Goal: Check status: Check status

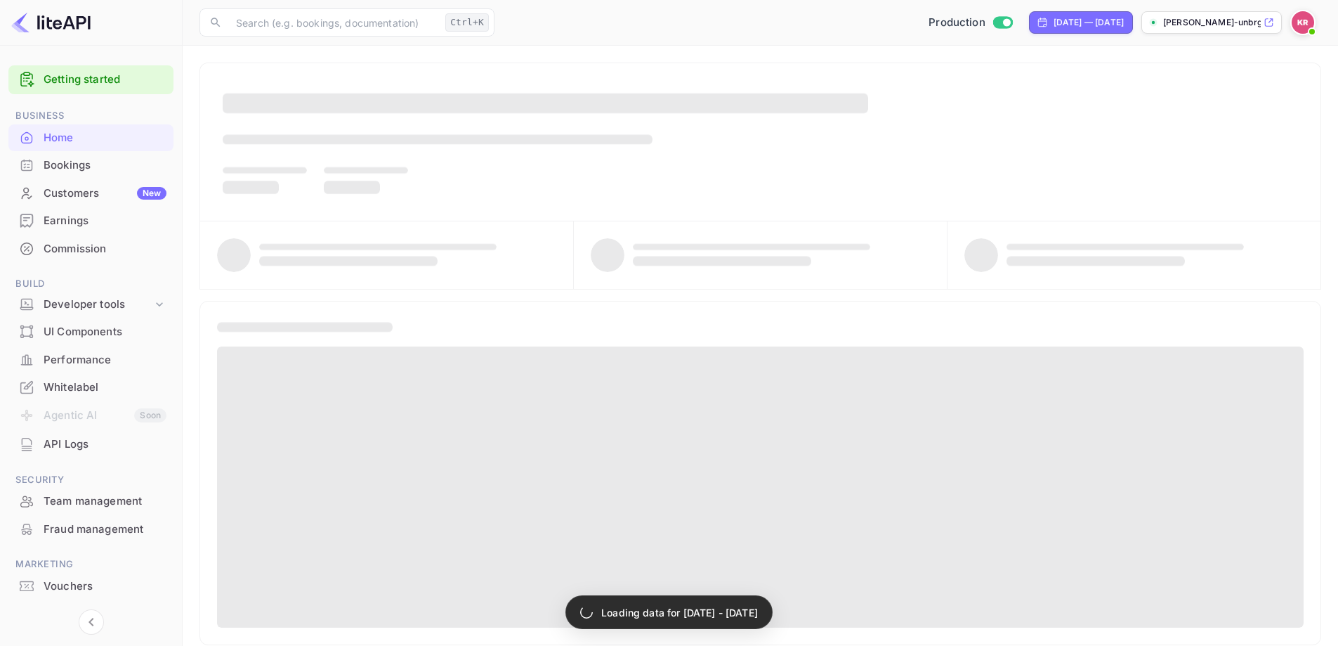
click at [89, 157] on div "Bookings" at bounding box center [90, 165] width 165 height 27
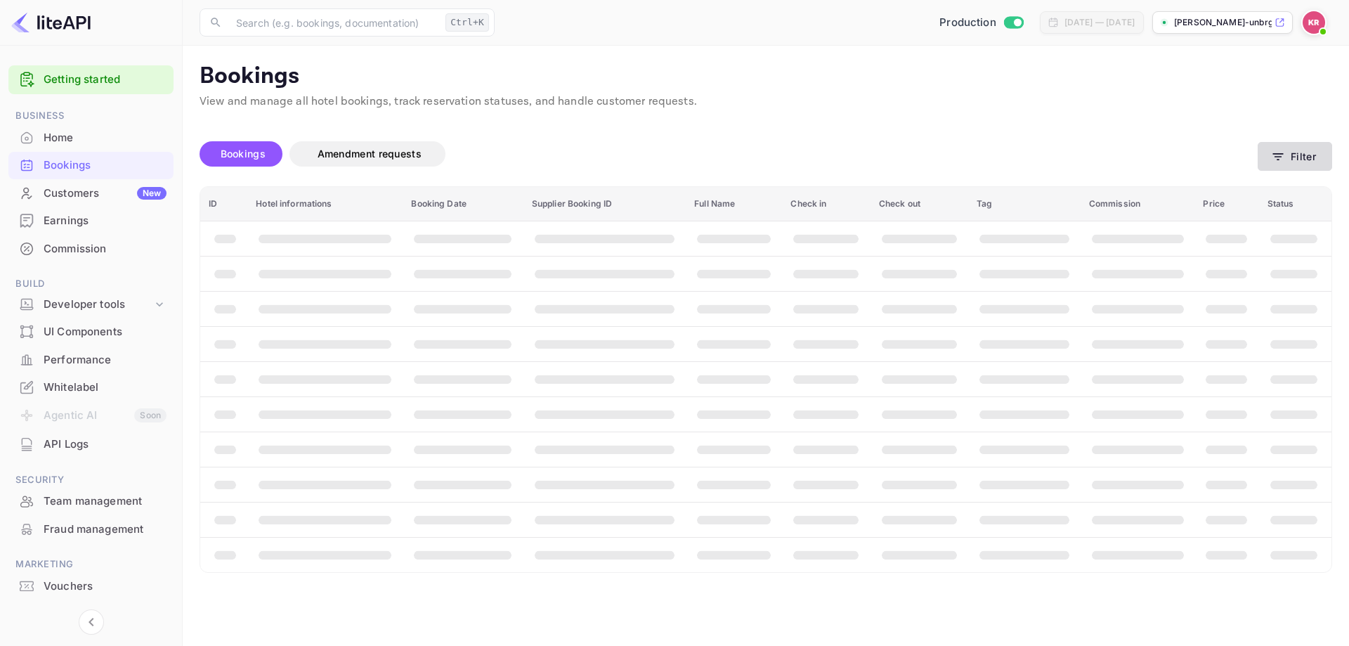
click at [1303, 148] on button "Filter" at bounding box center [1294, 156] width 74 height 29
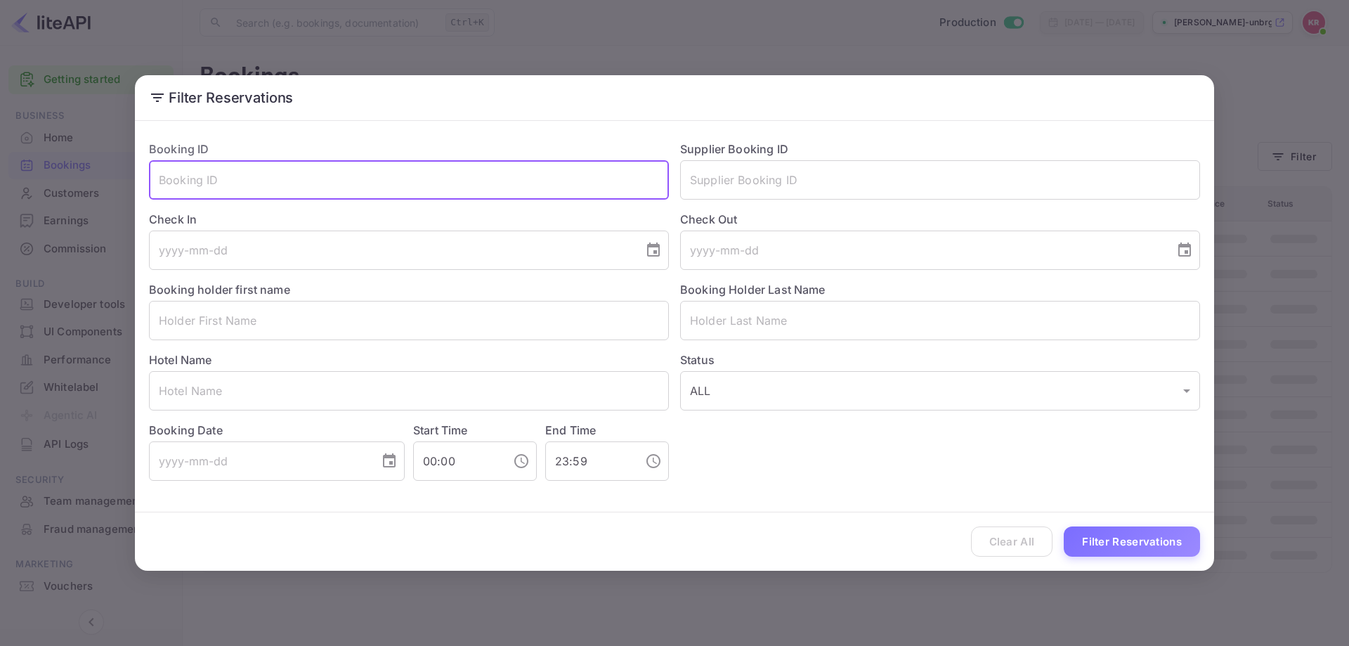
click at [369, 180] on input "text" at bounding box center [409, 179] width 520 height 39
paste input "LuuVClFkE"
type input "LuuVClFkE"
click at [1127, 534] on button "Filter Reservations" at bounding box center [1131, 541] width 136 height 30
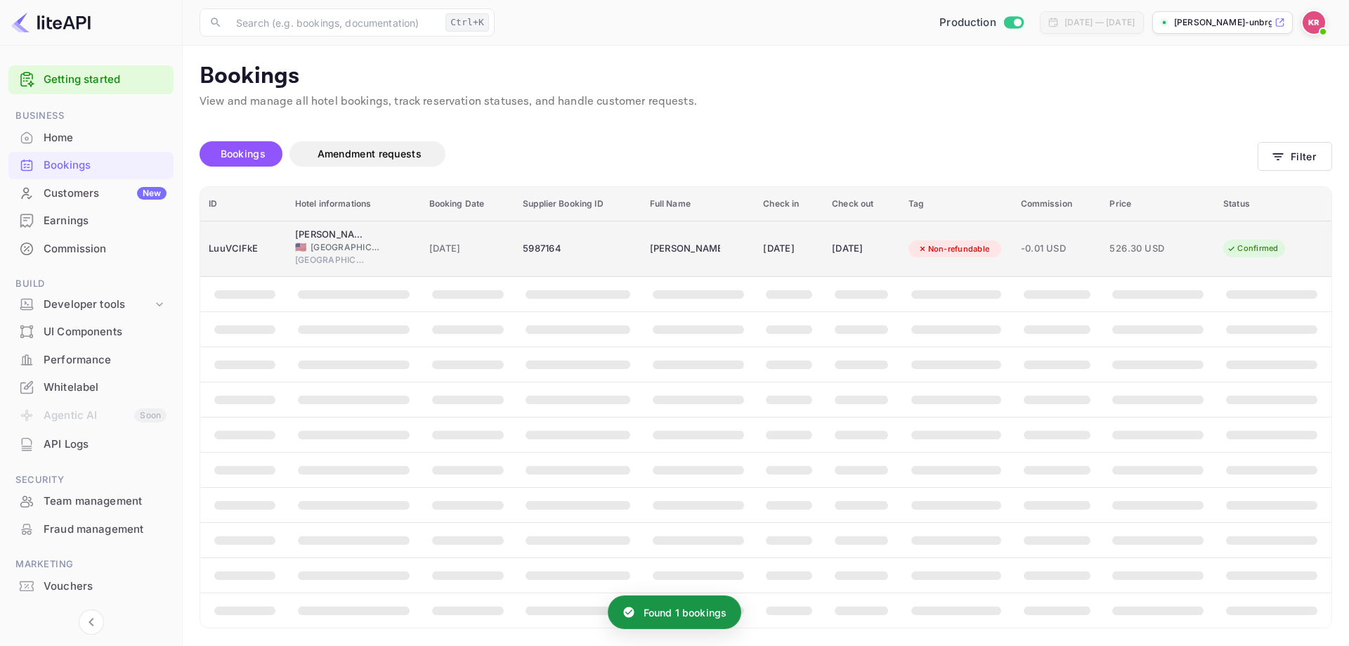
click at [726, 260] on td "[PERSON_NAME]" at bounding box center [698, 249] width 114 height 56
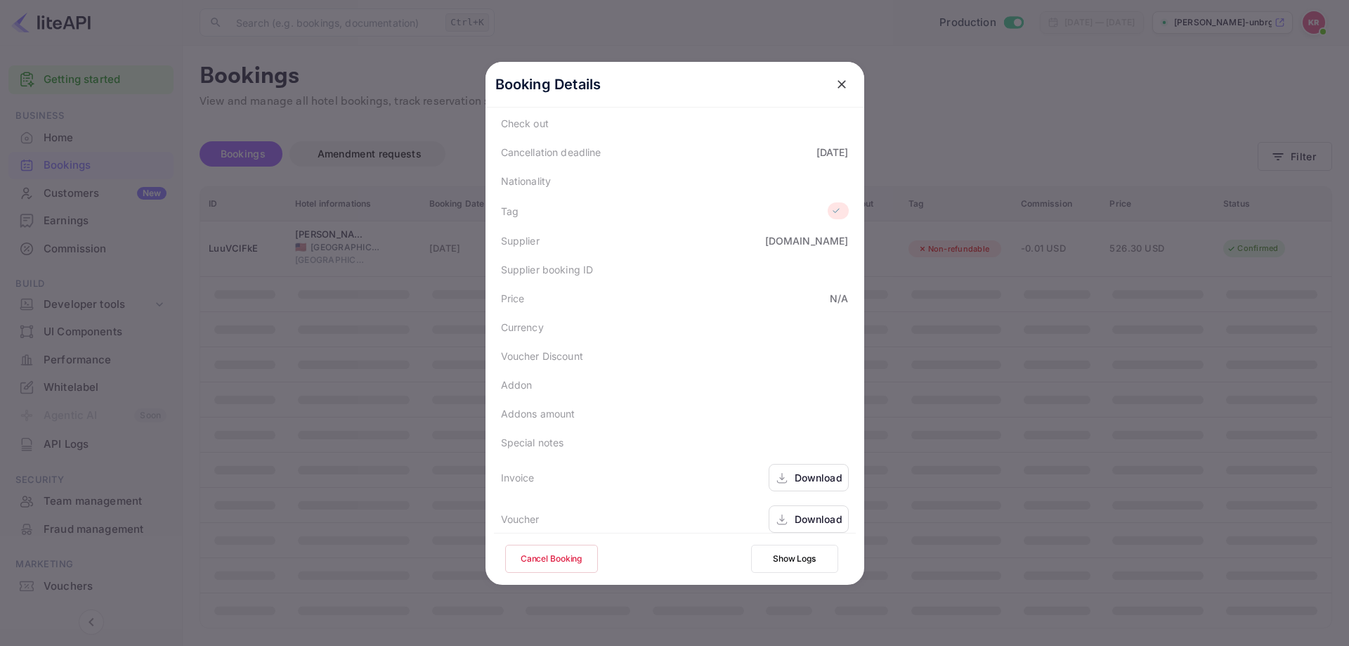
scroll to position [293, 0]
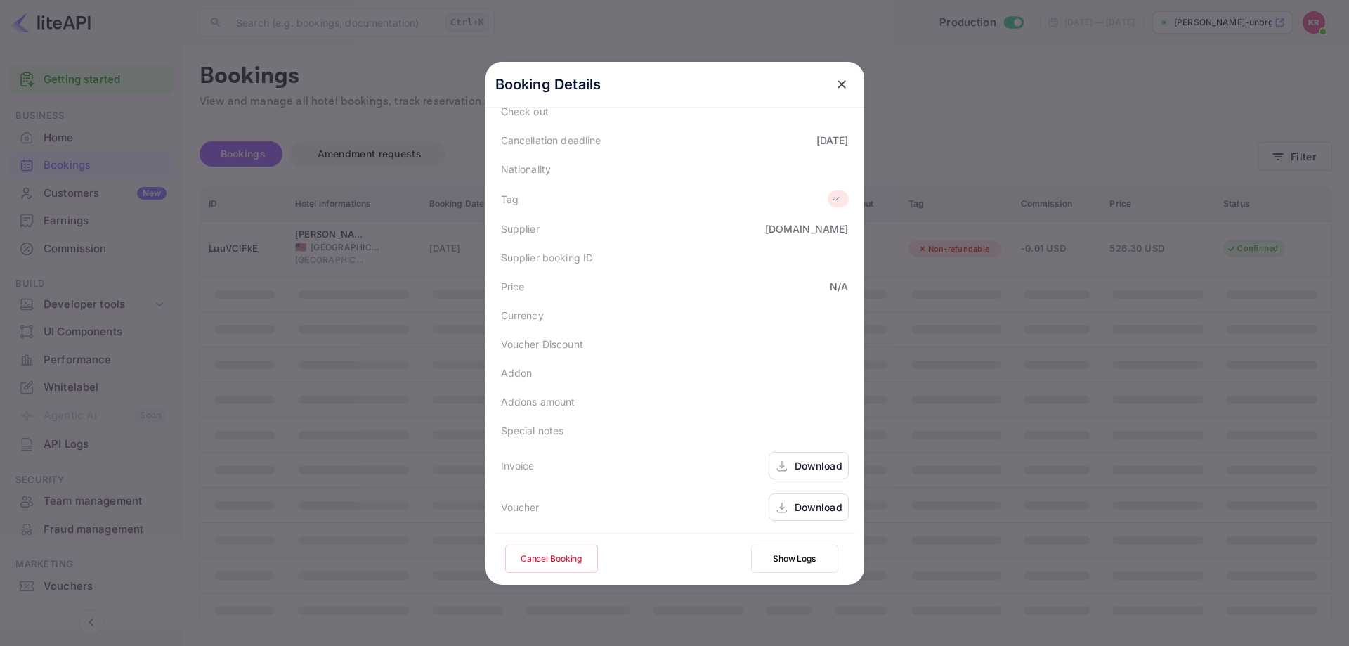
click at [775, 502] on icon at bounding box center [782, 507] width 14 height 15
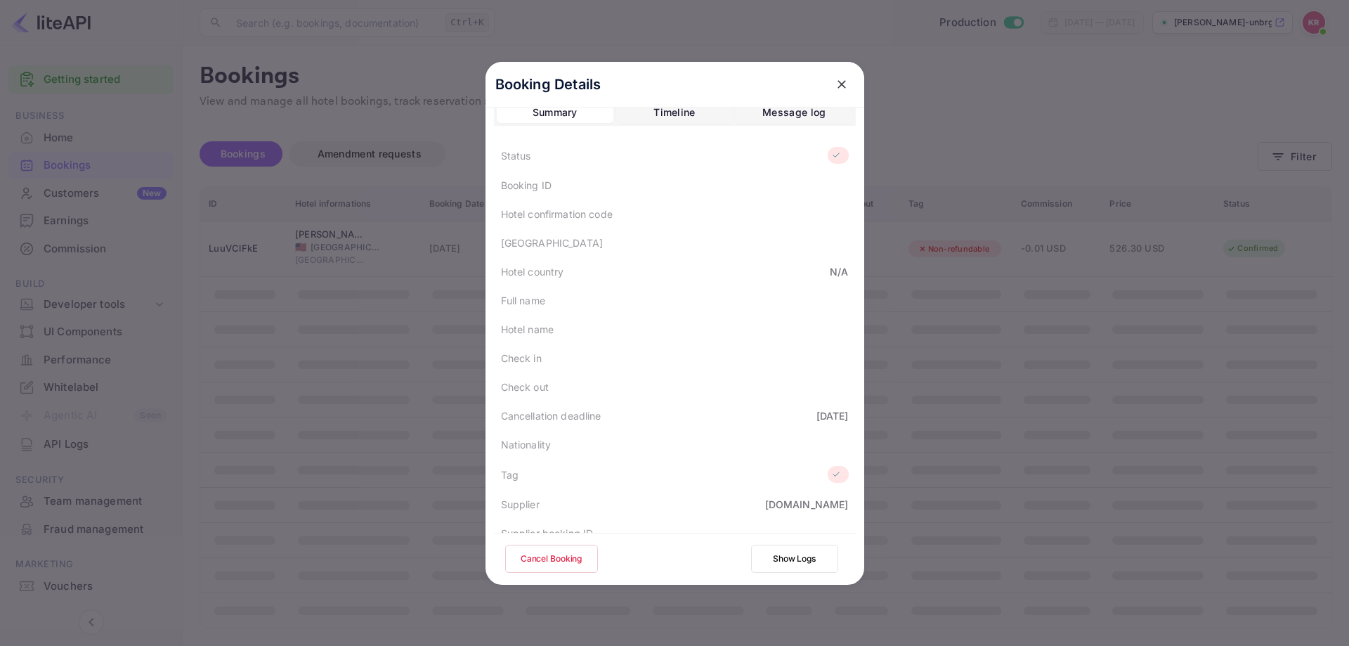
scroll to position [0, 0]
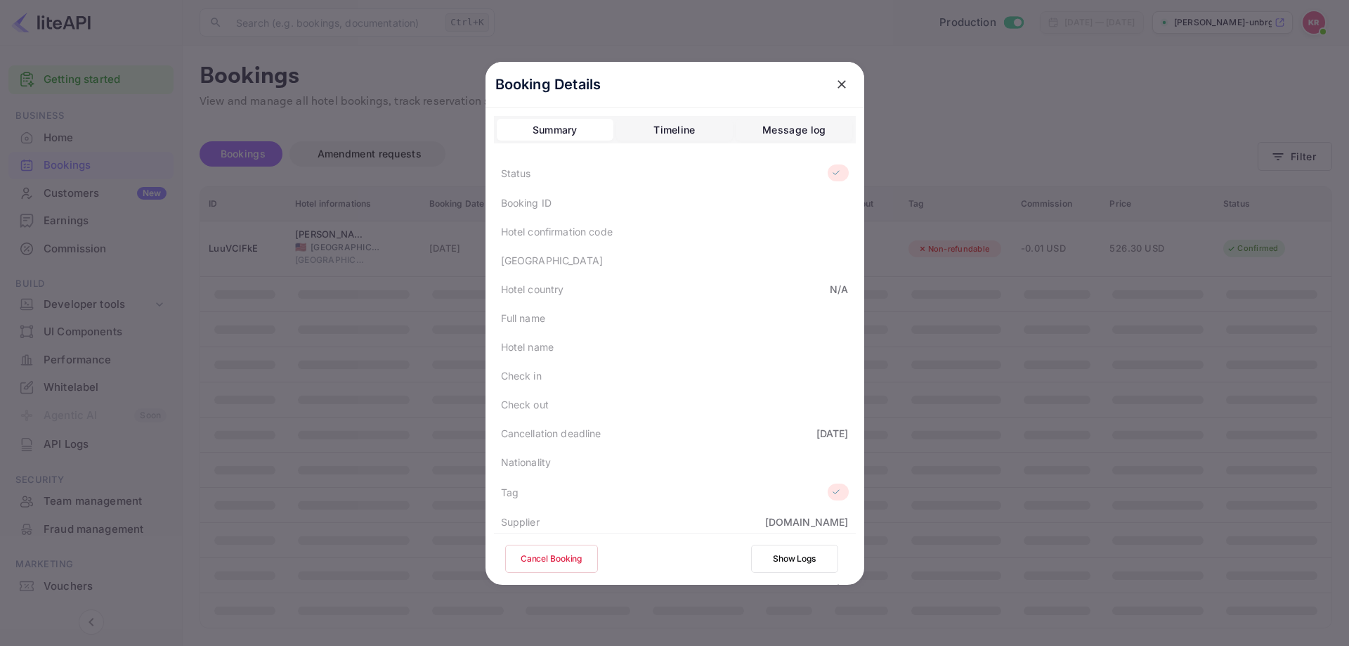
click at [926, 138] on div at bounding box center [674, 323] width 1349 height 646
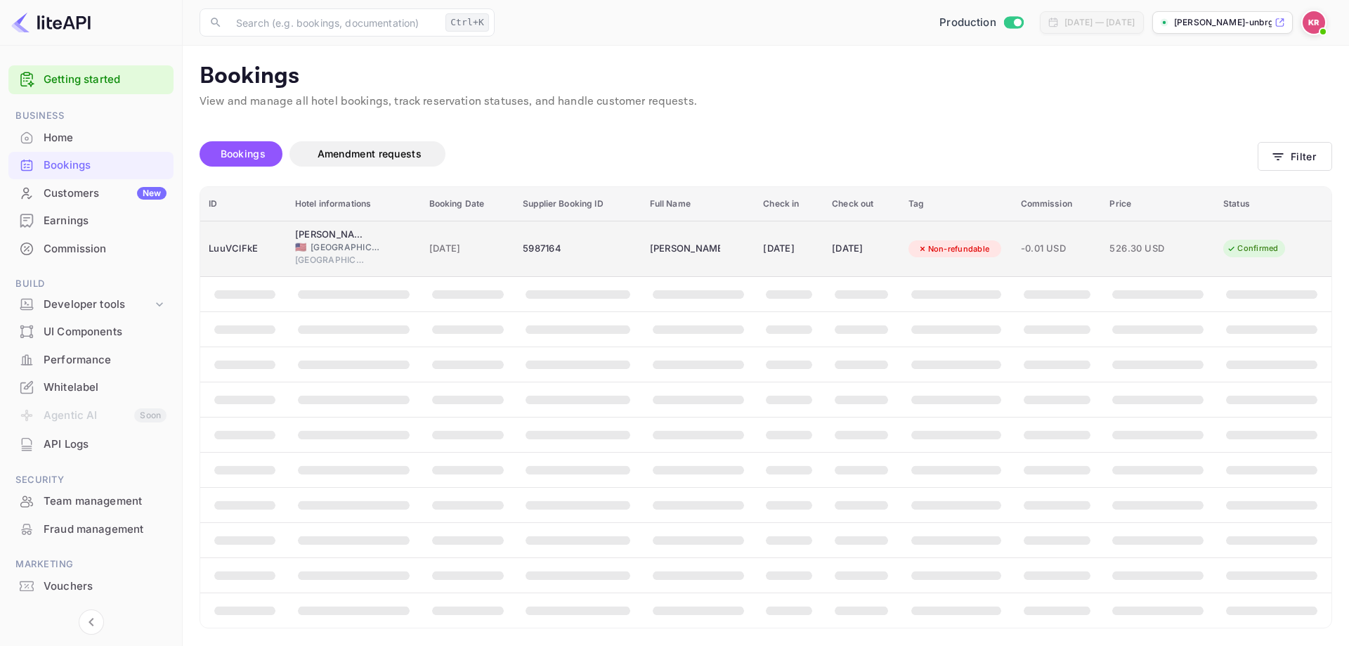
click at [763, 249] on div "[DATE]" at bounding box center [789, 248] width 52 height 22
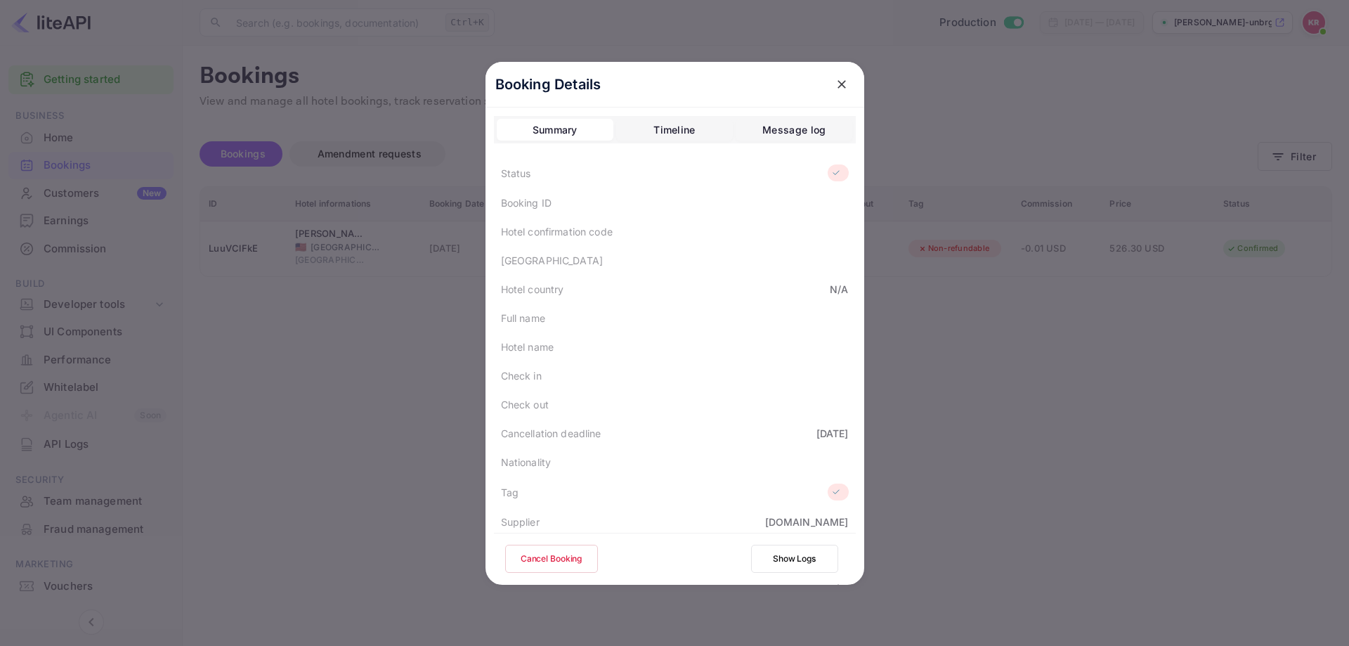
click at [385, 341] on div at bounding box center [674, 323] width 1349 height 646
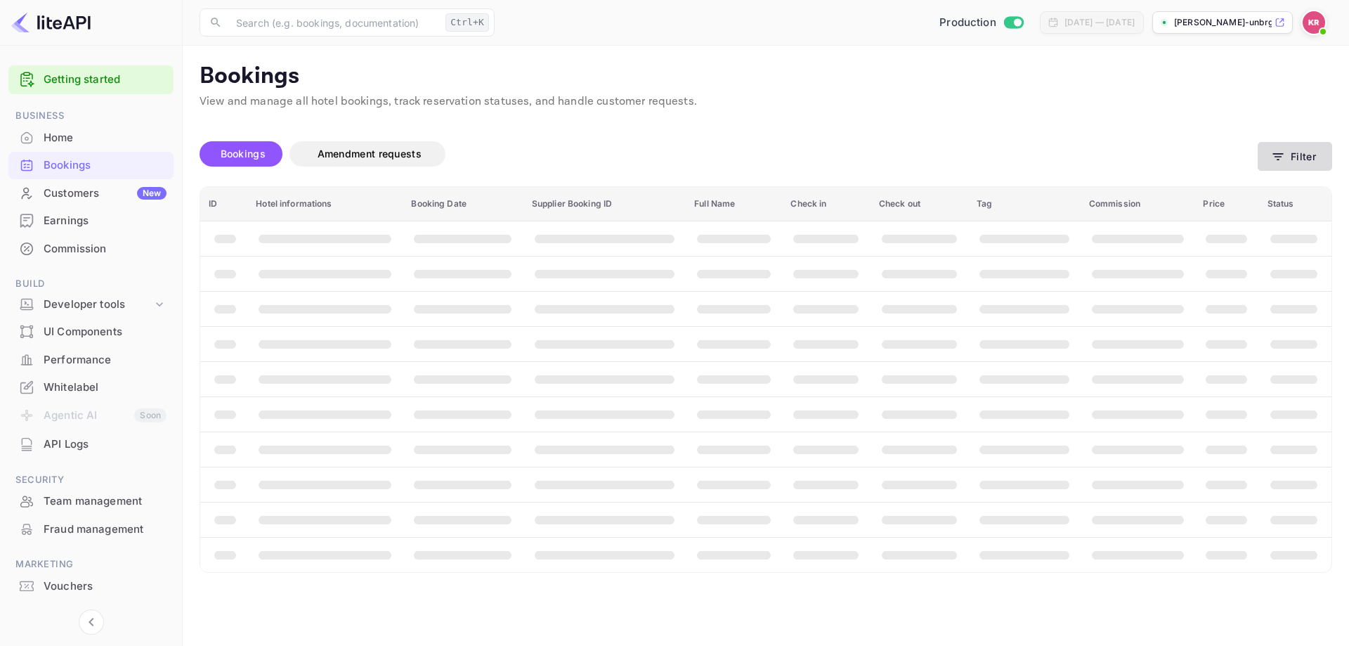
click at [1294, 157] on button "Filter" at bounding box center [1294, 156] width 74 height 29
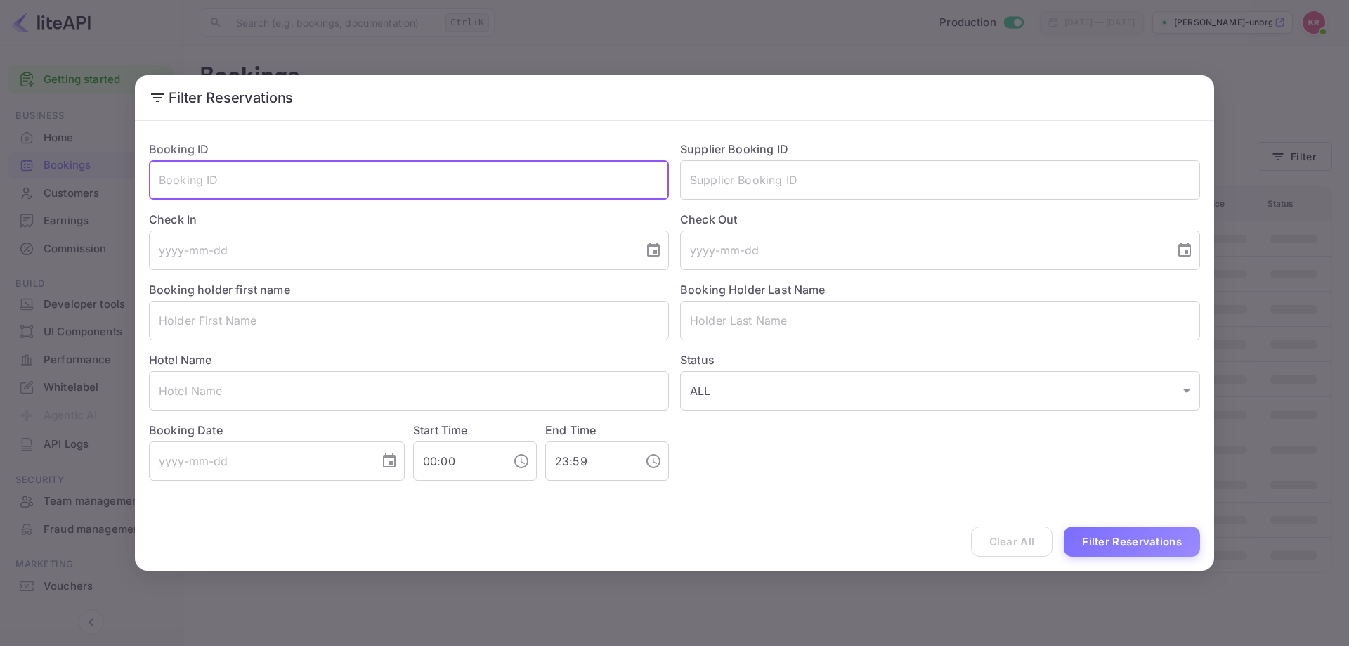
click at [358, 182] on input "text" at bounding box center [409, 179] width 520 height 39
paste input "LuuVClFkE"
type input "LuuVClFkE"
click at [1149, 546] on button "Filter Reservations" at bounding box center [1131, 541] width 136 height 30
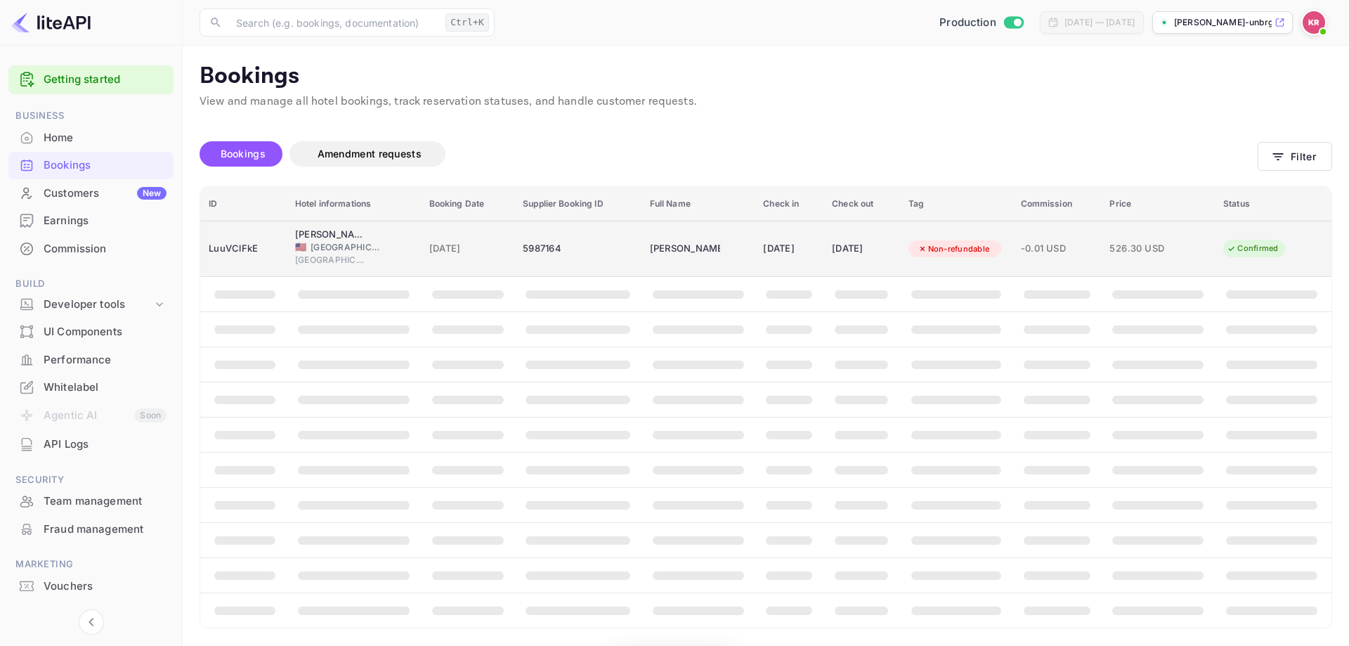
click at [771, 244] on div "[DATE]" at bounding box center [789, 248] width 52 height 22
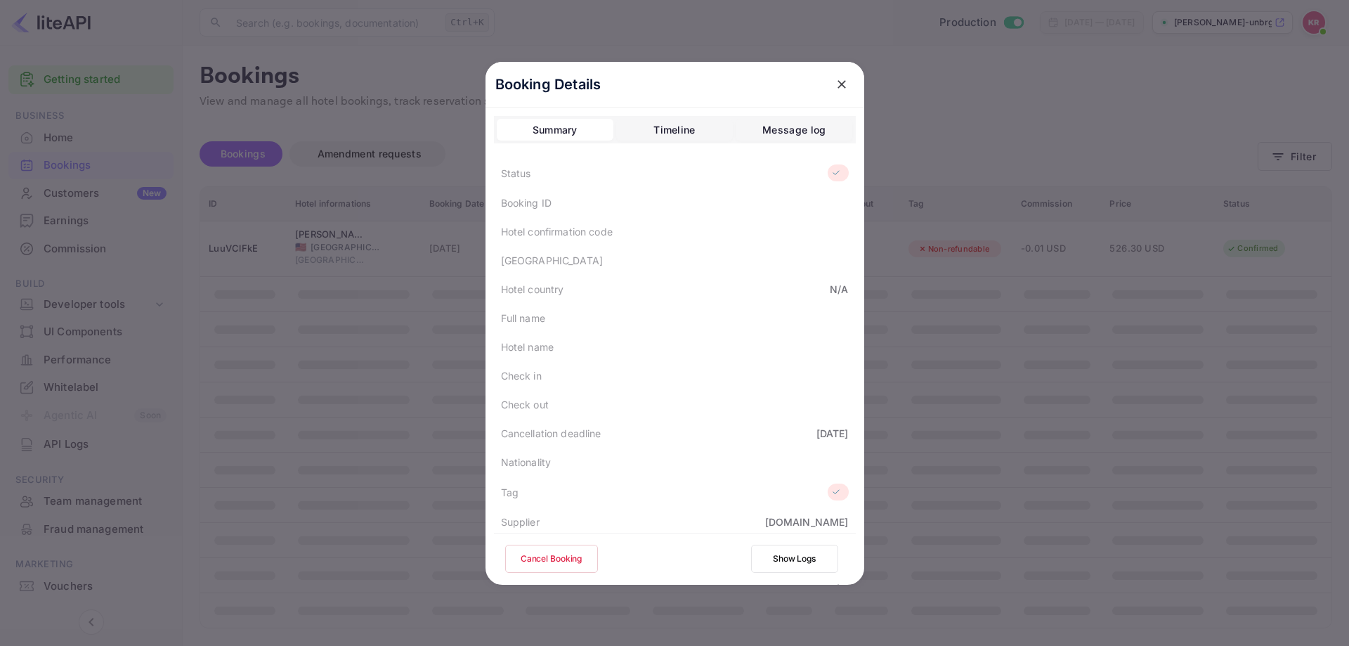
click at [947, 263] on div at bounding box center [674, 323] width 1349 height 646
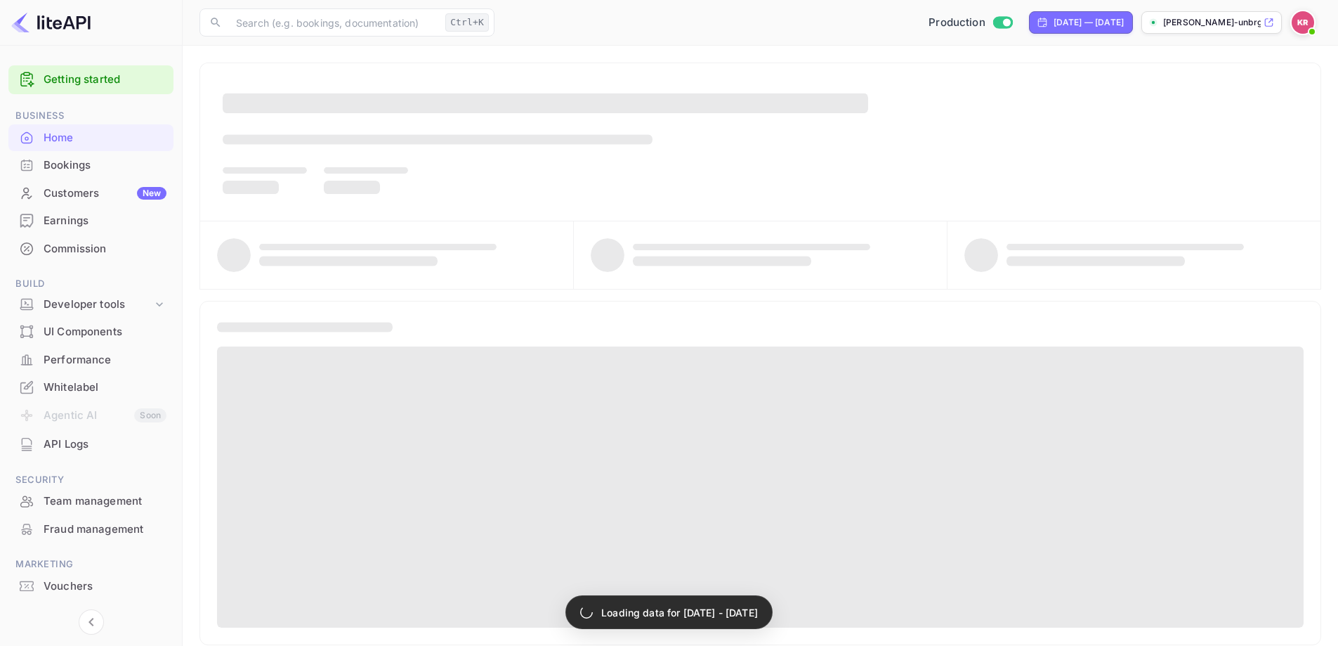
click at [77, 169] on div "Bookings" at bounding box center [105, 165] width 123 height 16
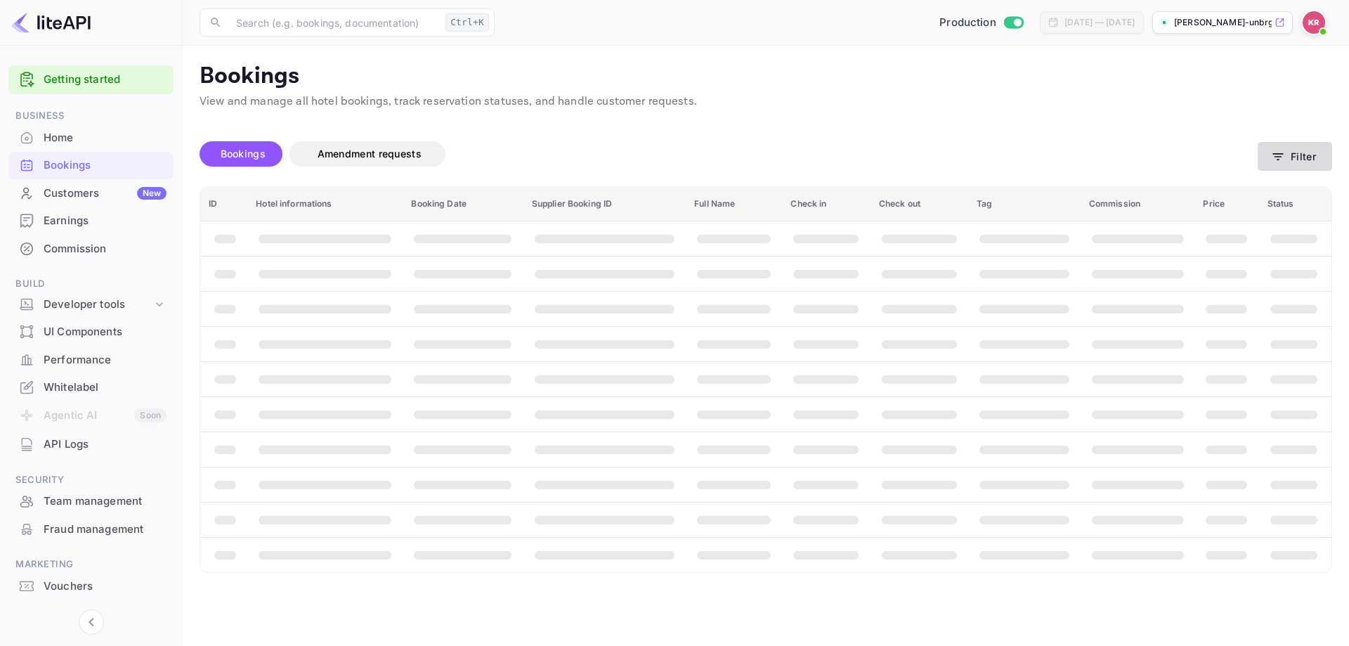
click at [1280, 155] on icon "button" at bounding box center [1278, 157] width 14 height 14
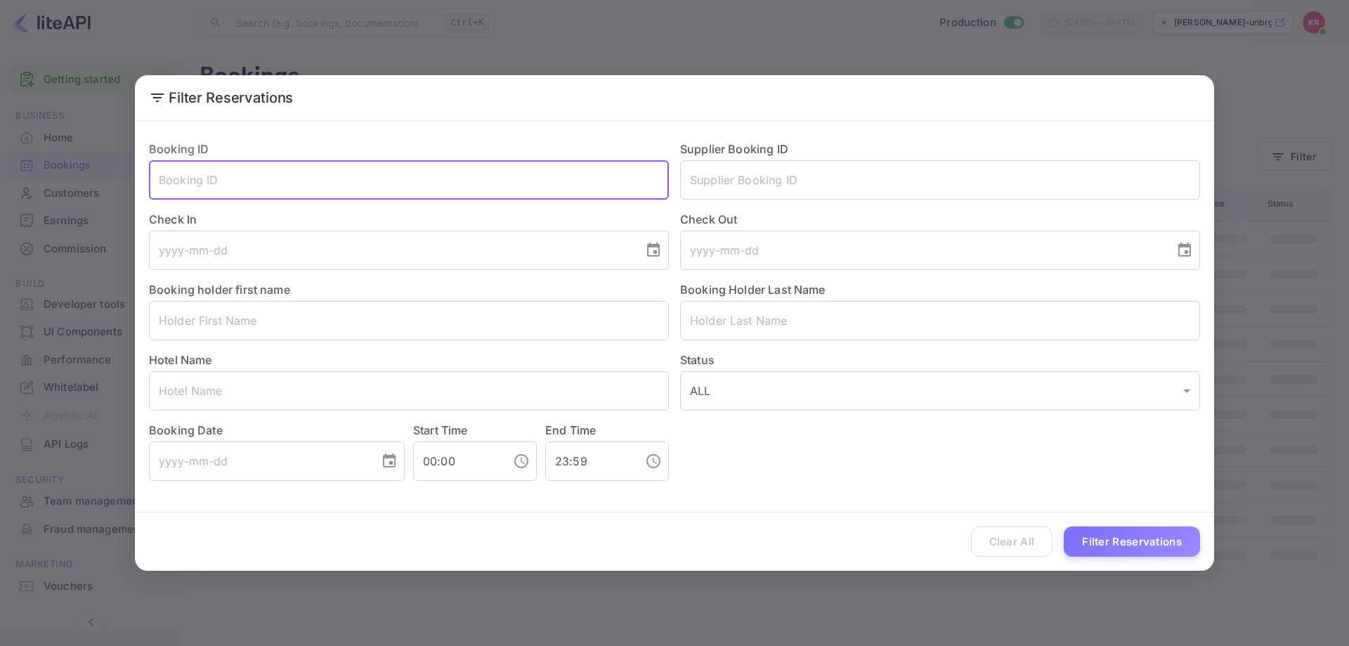
click at [483, 180] on input "text" at bounding box center [409, 179] width 520 height 39
paste input "LuuVClFkE"
click at [1091, 545] on button "Filter Reservations" at bounding box center [1131, 541] width 136 height 30
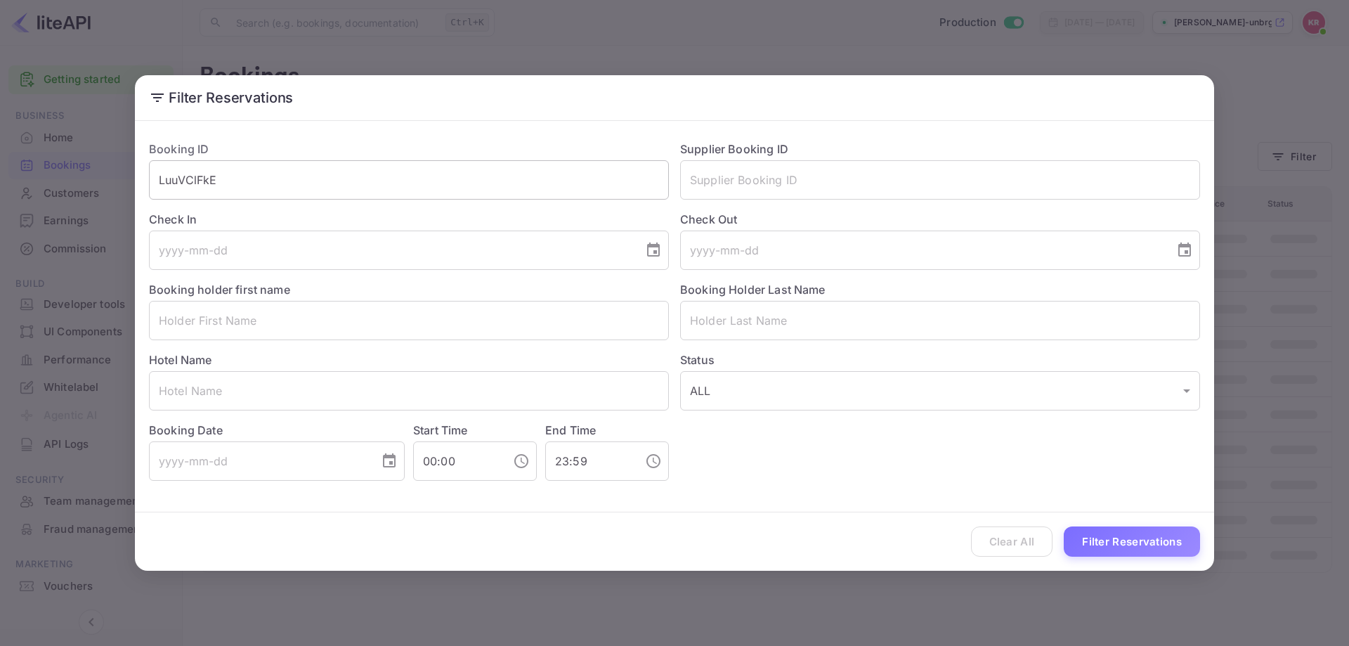
click at [265, 177] on input "LuuVClFkE" at bounding box center [409, 179] width 520 height 39
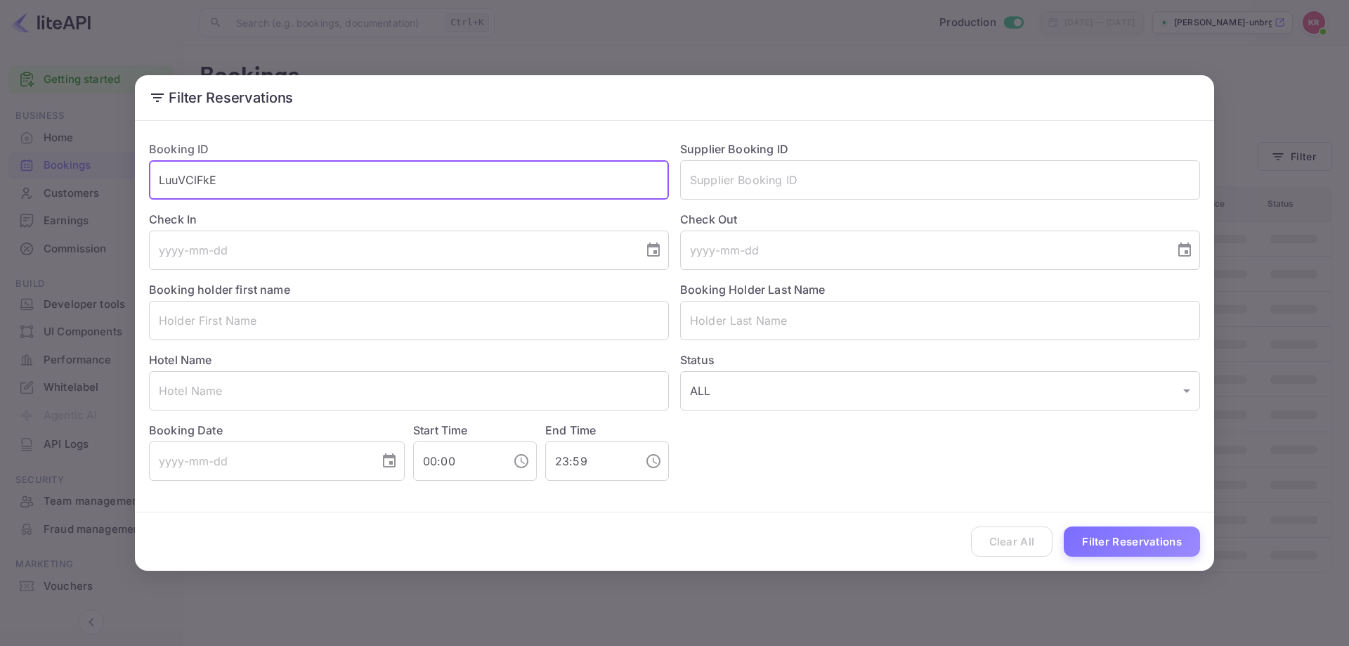
type input "LuuVClFkE"
click at [1063, 526] on button "Filter Reservations" at bounding box center [1131, 541] width 136 height 30
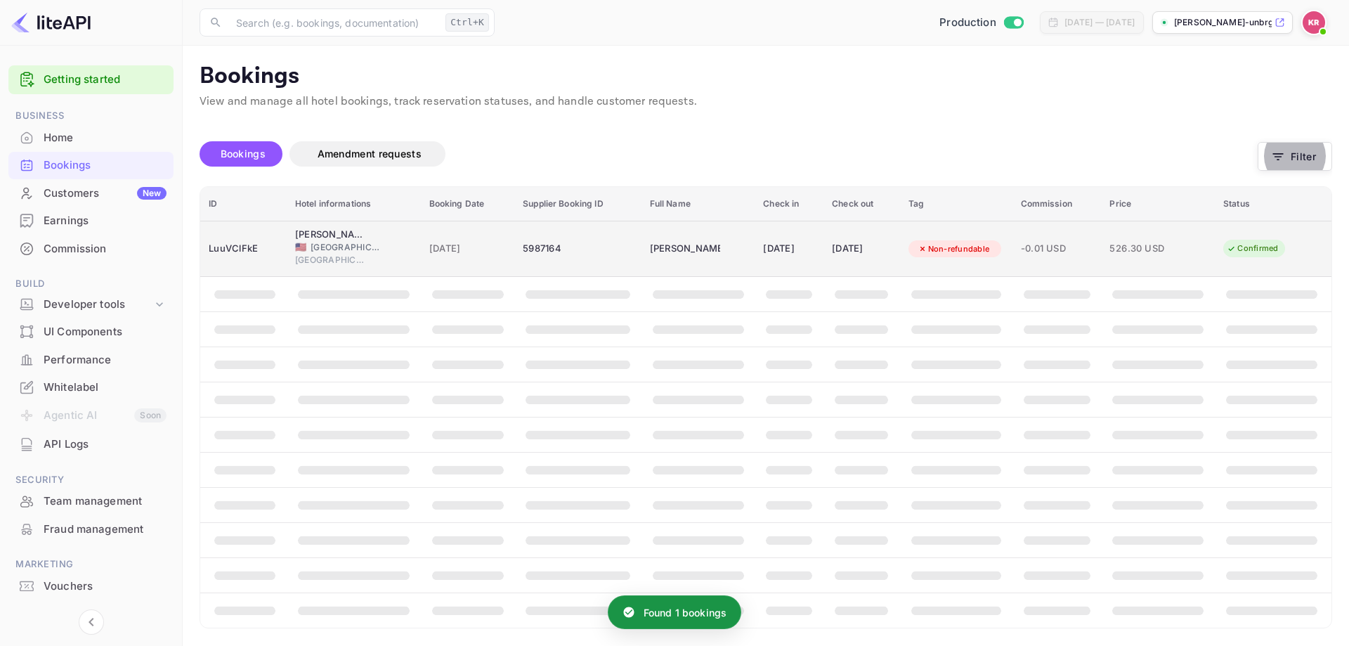
click at [443, 251] on span "[DATE]" at bounding box center [467, 248] width 77 height 15
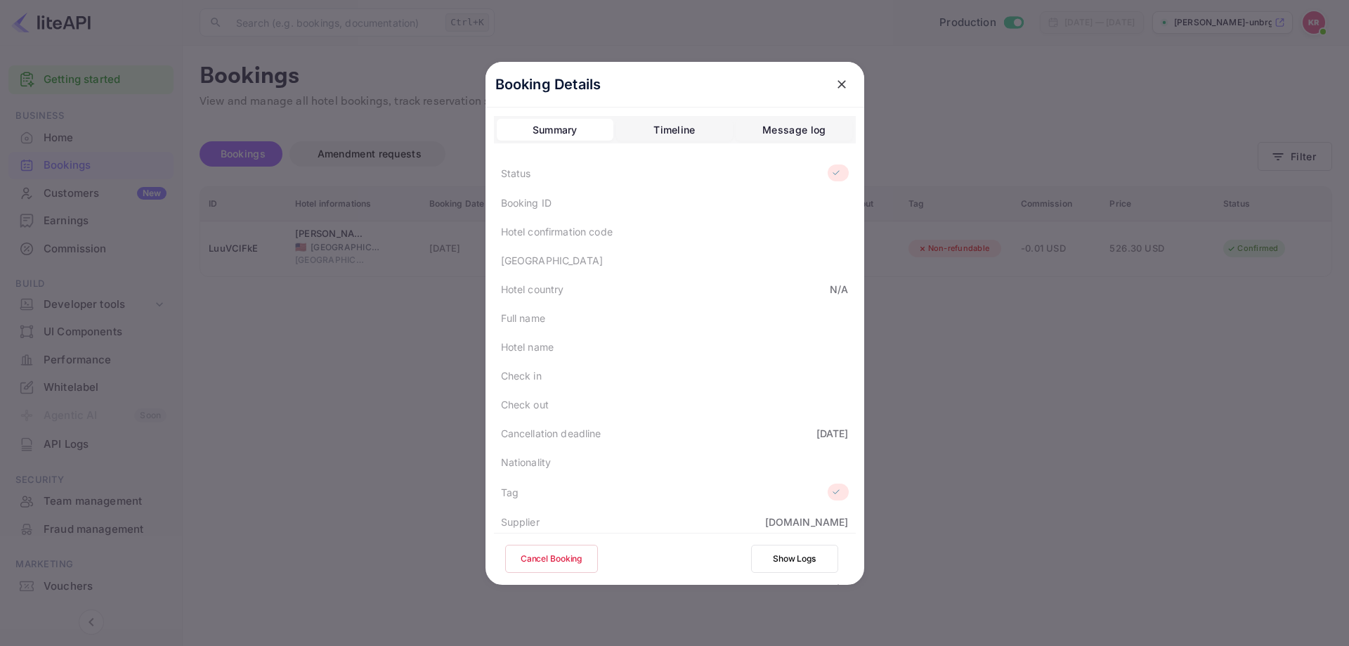
click at [228, 400] on div at bounding box center [674, 323] width 1349 height 646
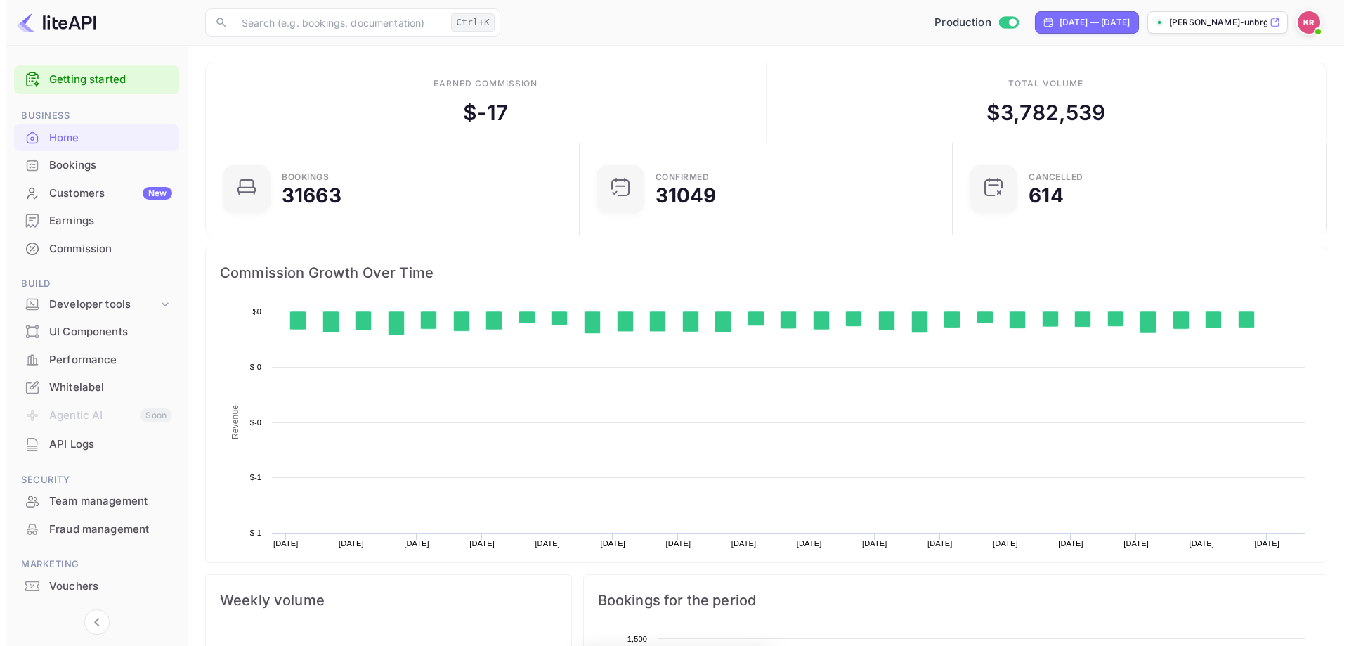
scroll to position [218, 354]
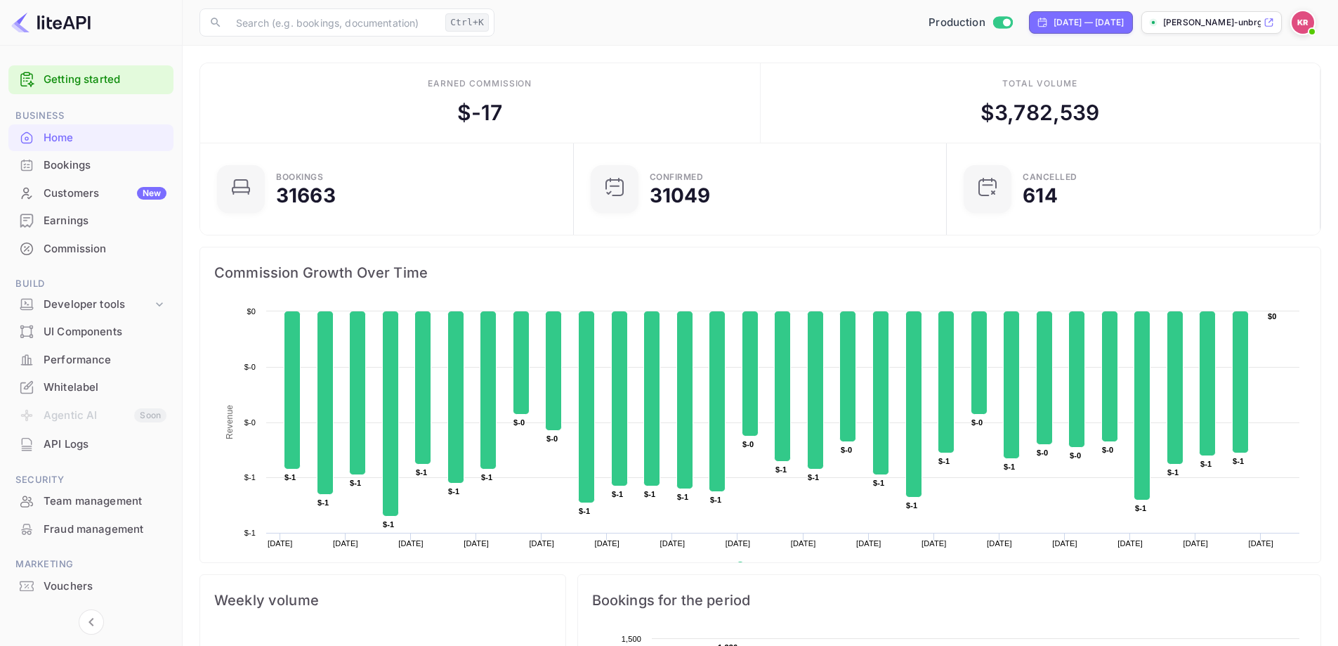
click at [56, 152] on div "Bookings" at bounding box center [90, 165] width 165 height 27
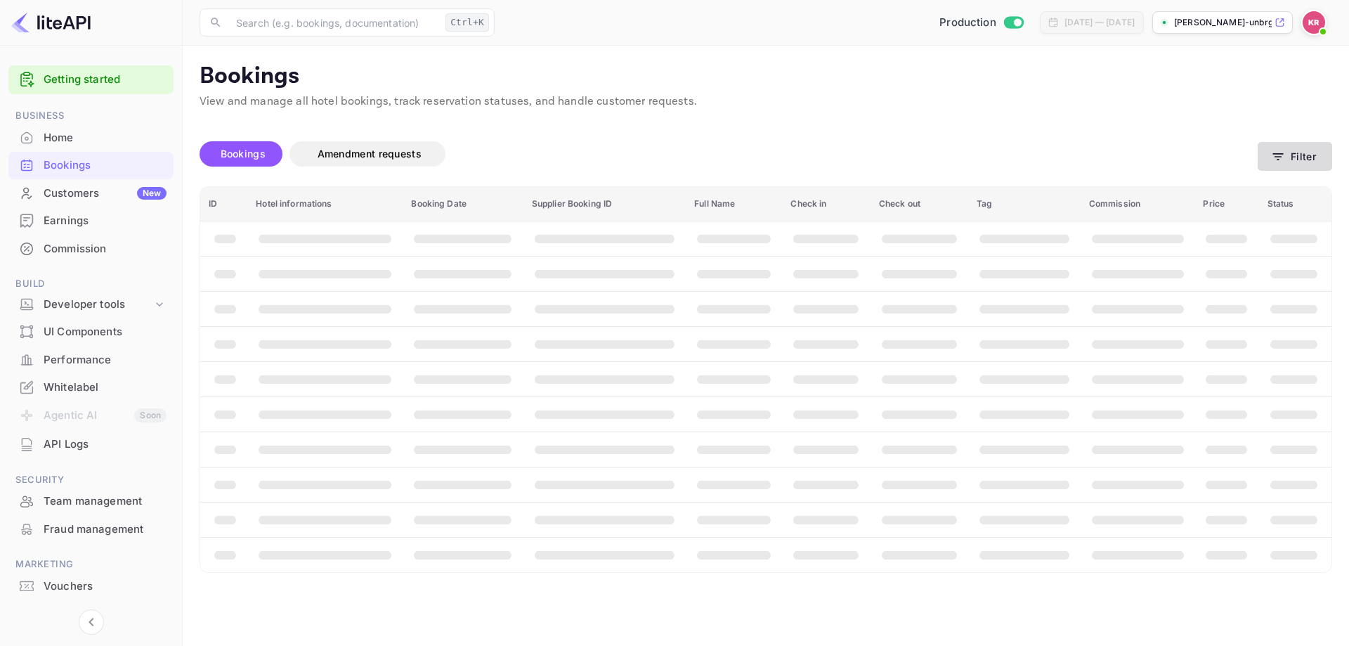
click at [1292, 155] on button "Filter" at bounding box center [1294, 156] width 74 height 29
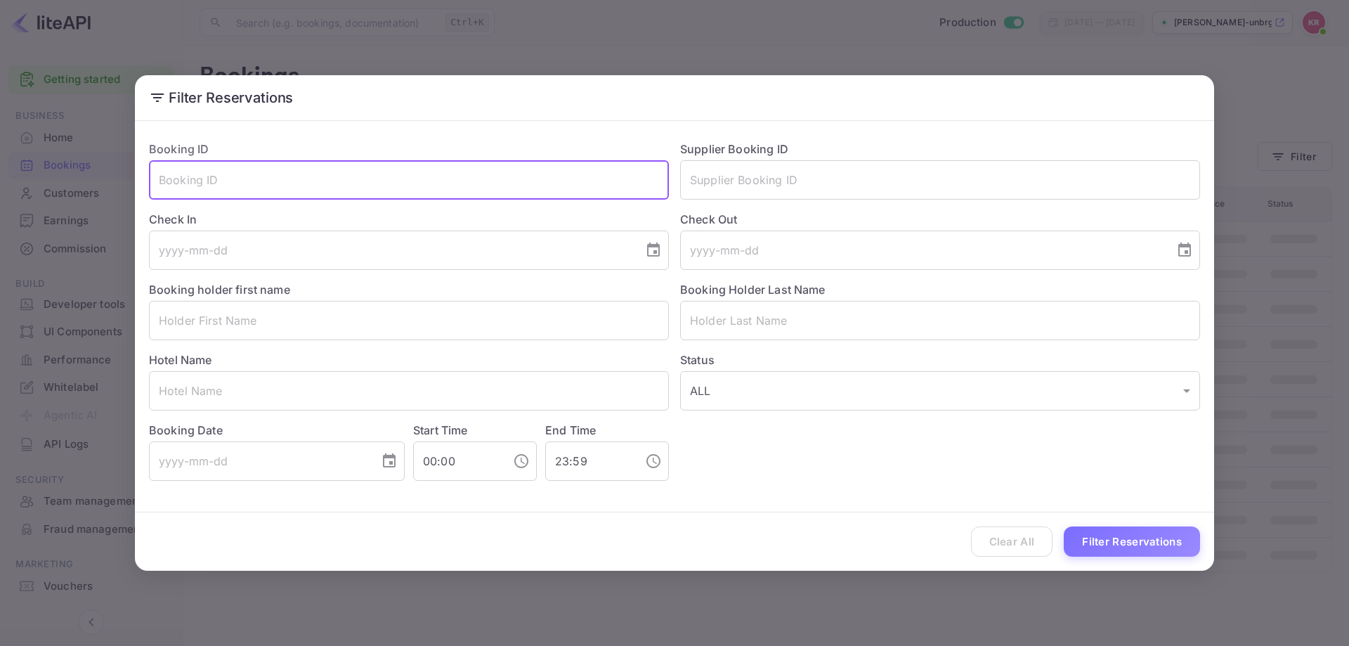
click at [280, 188] on input "text" at bounding box center [409, 179] width 520 height 39
paste input "7kYlNeoE0"
type input "7kYlNeoE0"
click at [1164, 543] on button "Filter Reservations" at bounding box center [1131, 541] width 136 height 30
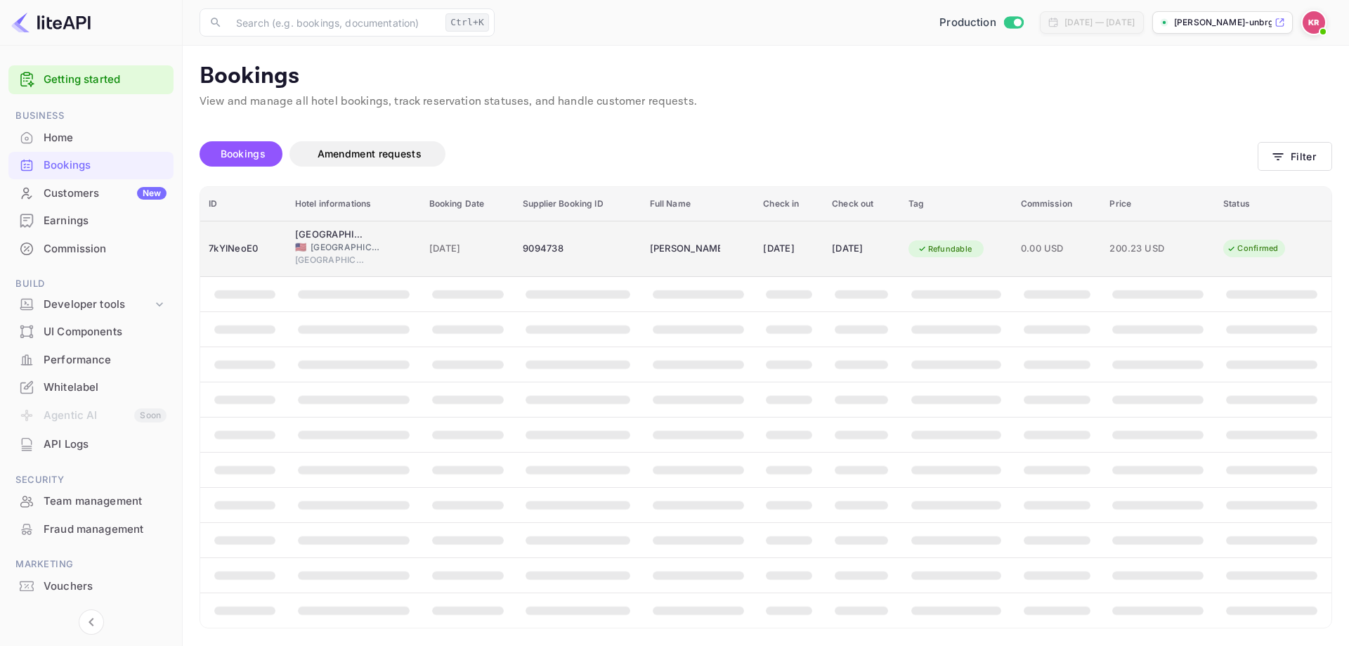
click at [584, 244] on div "9094738" at bounding box center [578, 248] width 110 height 22
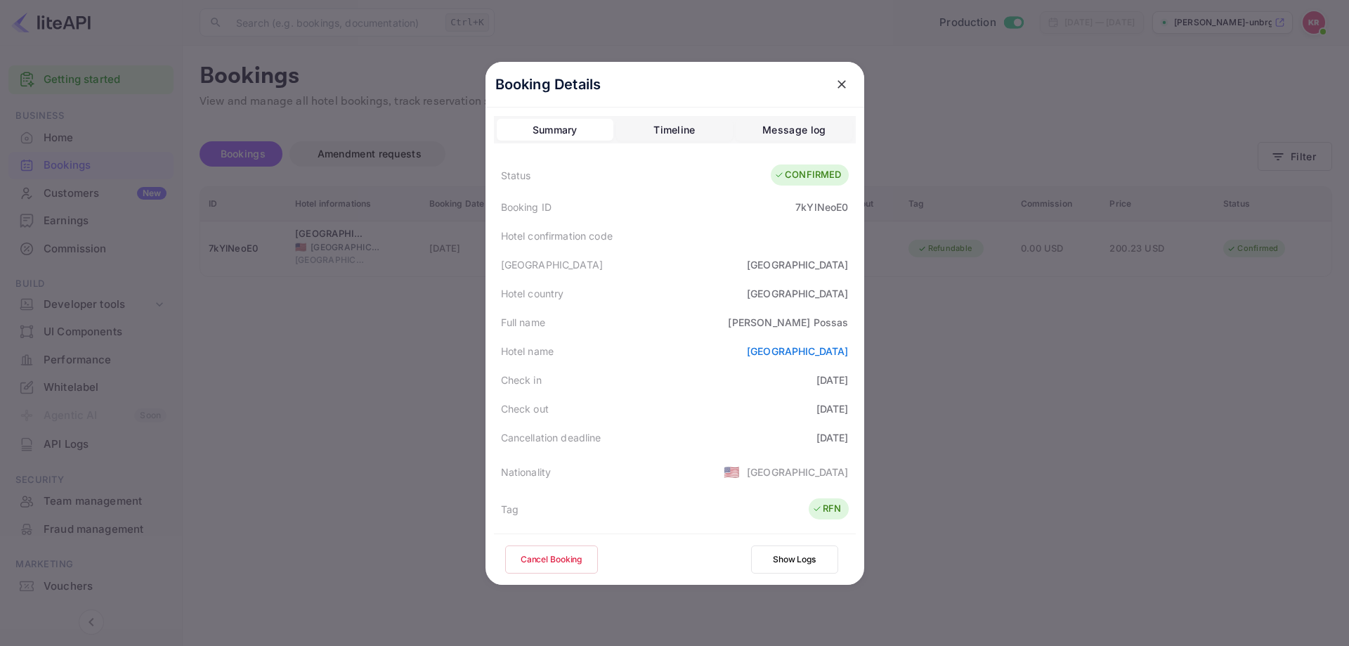
click at [240, 233] on div at bounding box center [674, 323] width 1349 height 646
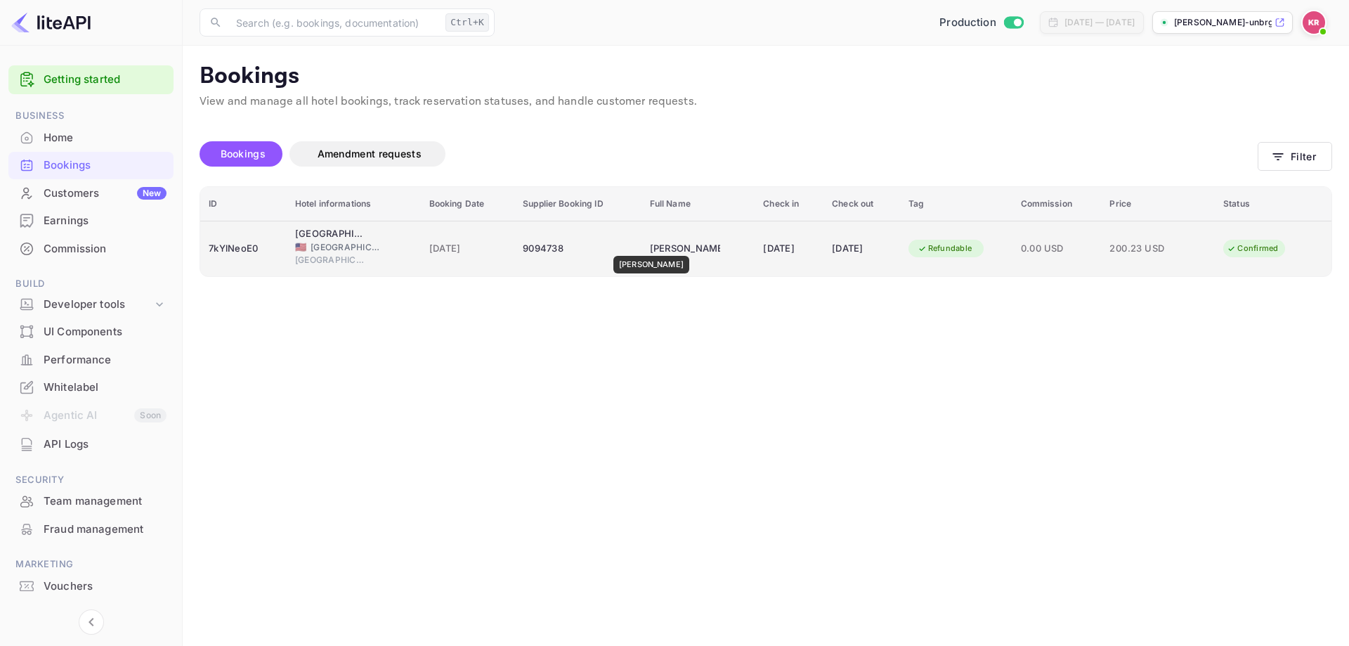
click at [650, 246] on div "Malerie Possas" at bounding box center [685, 248] width 70 height 22
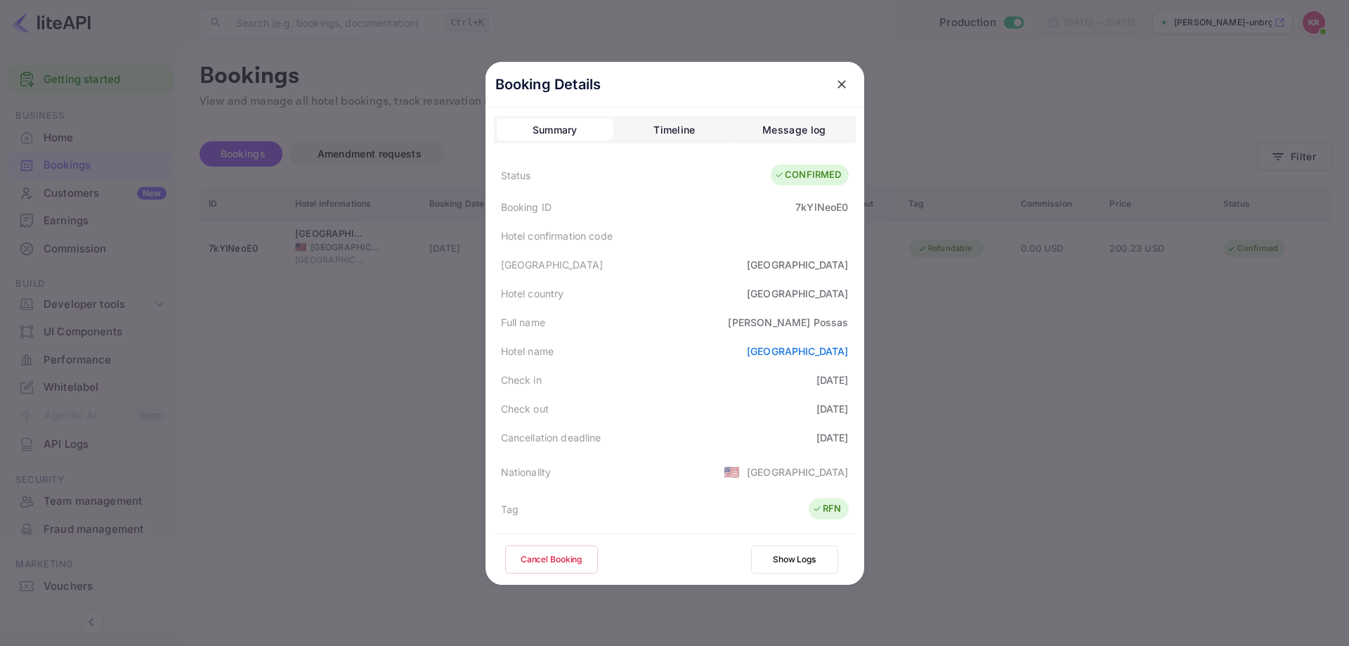
click at [808, 215] on div "Booking ID 7kYlNeoE0" at bounding box center [675, 206] width 362 height 29
click at [810, 209] on div "7kYlNeoE0" at bounding box center [821, 206] width 53 height 15
copy div "7kYlNeoE0"
